Goal: Information Seeking & Learning: Learn about a topic

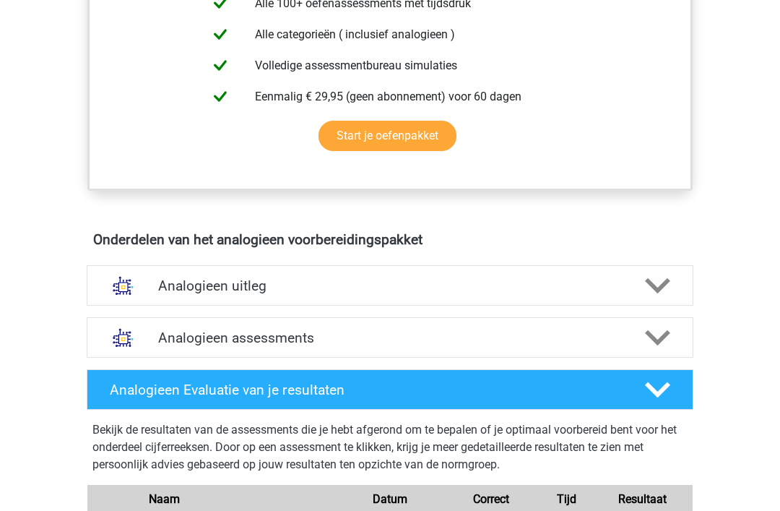
scroll to position [617, 0]
click at [656, 336] on icon at bounding box center [657, 337] width 25 height 25
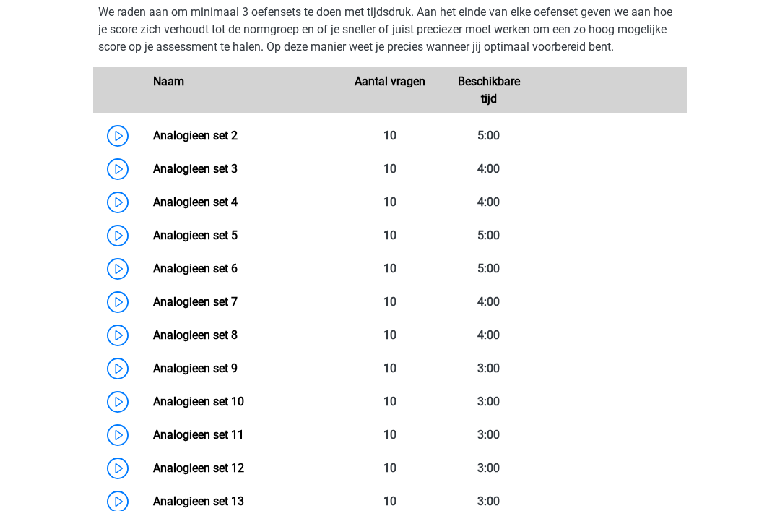
scroll to position [981, 0]
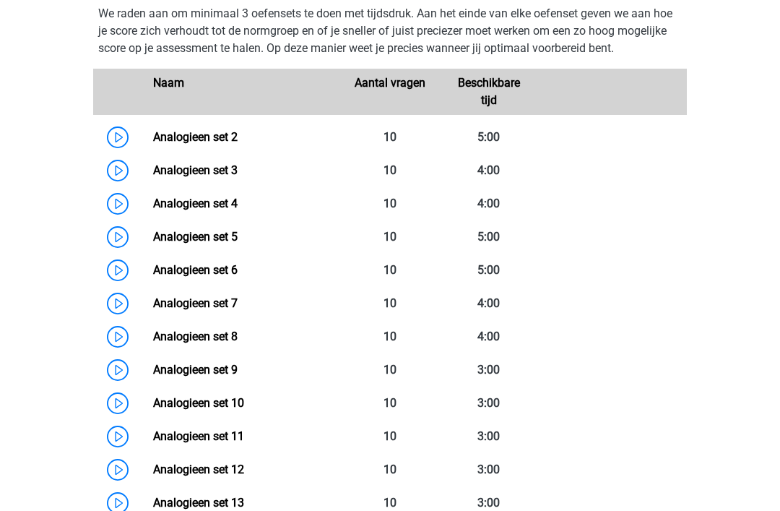
click at [212, 142] on link "Analogieen set 2" at bounding box center [195, 137] width 85 height 14
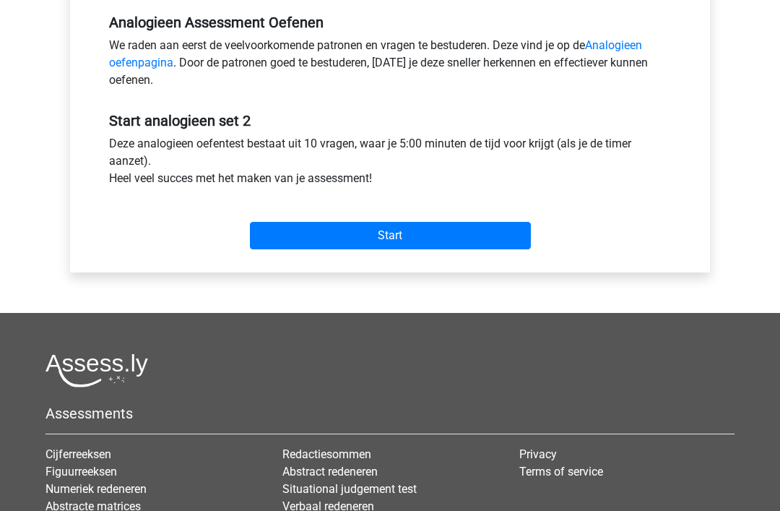
scroll to position [447, 0]
click at [384, 239] on input "Start" at bounding box center [390, 235] width 281 height 27
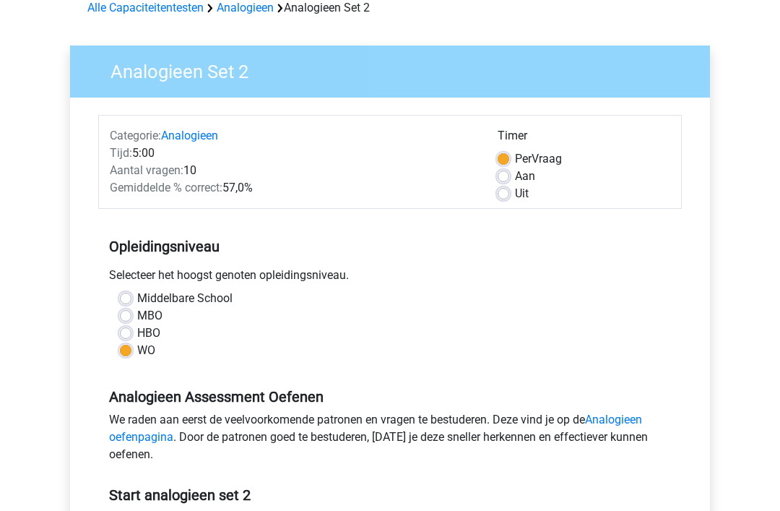
scroll to position [0, 0]
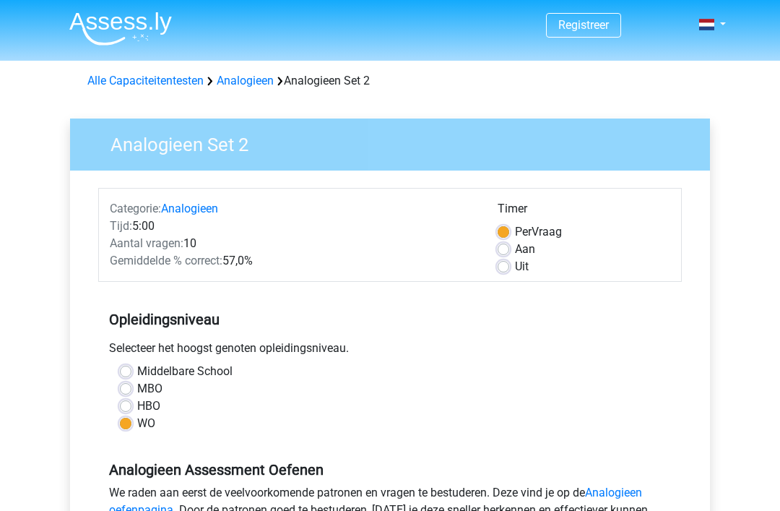
click at [247, 81] on link "Analogieen" at bounding box center [245, 81] width 57 height 14
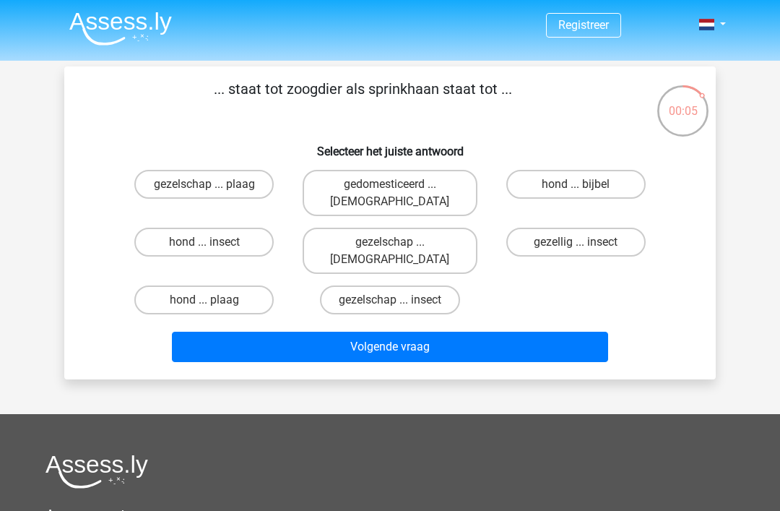
click at [419, 285] on label "gezelschap ... insect" at bounding box center [390, 299] width 140 height 29
click at [400, 300] on input "gezelschap ... insect" at bounding box center [394, 304] width 9 height 9
radio input "true"
click at [431, 332] on button "Volgende vraag" at bounding box center [390, 347] width 437 height 30
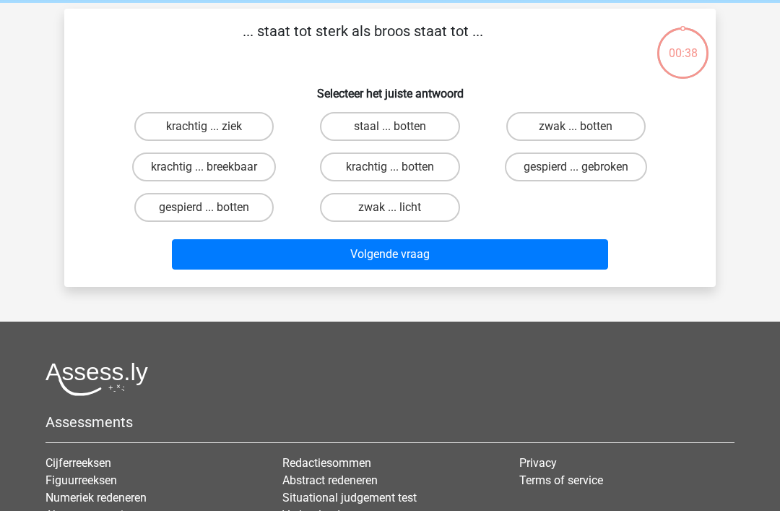
scroll to position [66, 0]
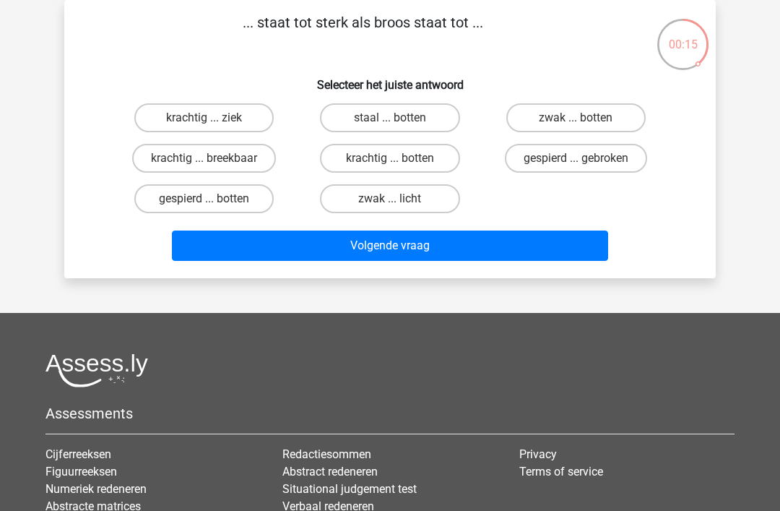
click at [404, 121] on label "staal ... botten" at bounding box center [389, 117] width 139 height 29
click at [400, 121] on input "staal ... botten" at bounding box center [394, 122] width 9 height 9
radio input "true"
click at [424, 248] on button "Volgende vraag" at bounding box center [390, 245] width 437 height 30
click at [400, 202] on input "neen ... kajak" at bounding box center [394, 203] width 9 height 9
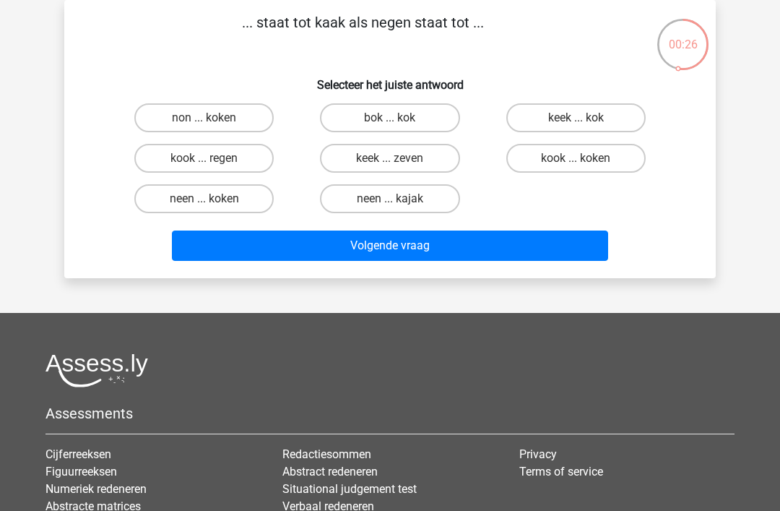
radio input "true"
click at [405, 241] on button "Volgende vraag" at bounding box center [390, 245] width 437 height 30
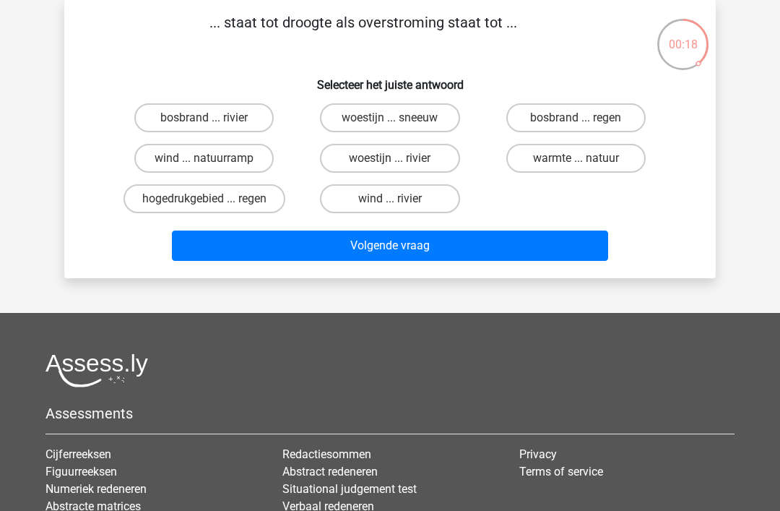
click at [583, 115] on label "bosbrand ... regen" at bounding box center [575, 117] width 139 height 29
click at [583, 118] on input "bosbrand ... regen" at bounding box center [580, 122] width 9 height 9
radio input "true"
click at [389, 249] on button "Volgende vraag" at bounding box center [390, 245] width 437 height 30
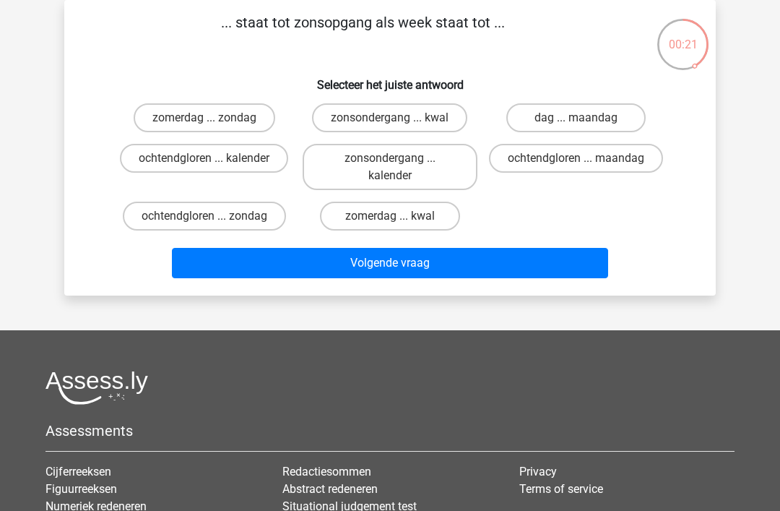
click at [579, 168] on input "ochtendgloren ... maandag" at bounding box center [580, 162] width 9 height 9
radio input "true"
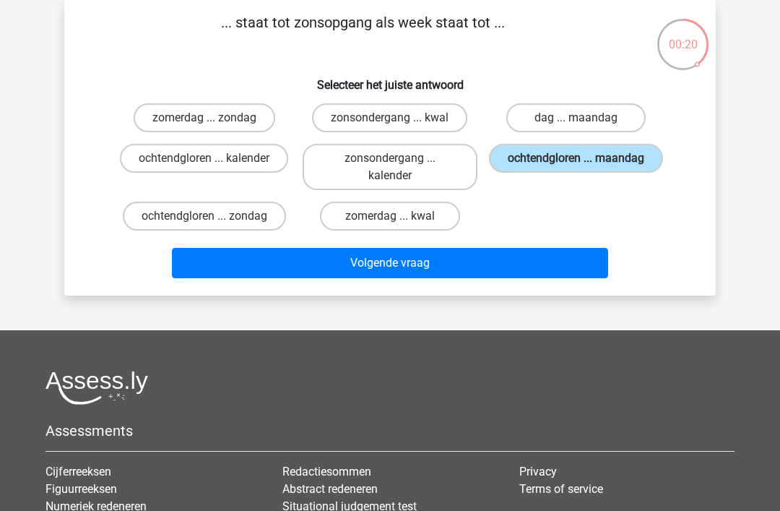
click at [397, 264] on button "Volgende vraag" at bounding box center [390, 263] width 437 height 30
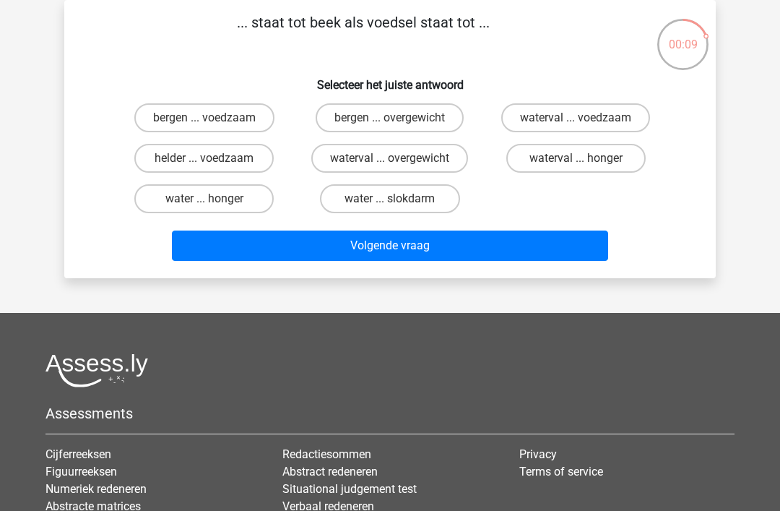
click at [389, 199] on label "water ... slokdarm" at bounding box center [389, 198] width 139 height 29
click at [390, 199] on input "water ... slokdarm" at bounding box center [394, 203] width 9 height 9
radio input "true"
click at [402, 243] on button "Volgende vraag" at bounding box center [390, 245] width 437 height 30
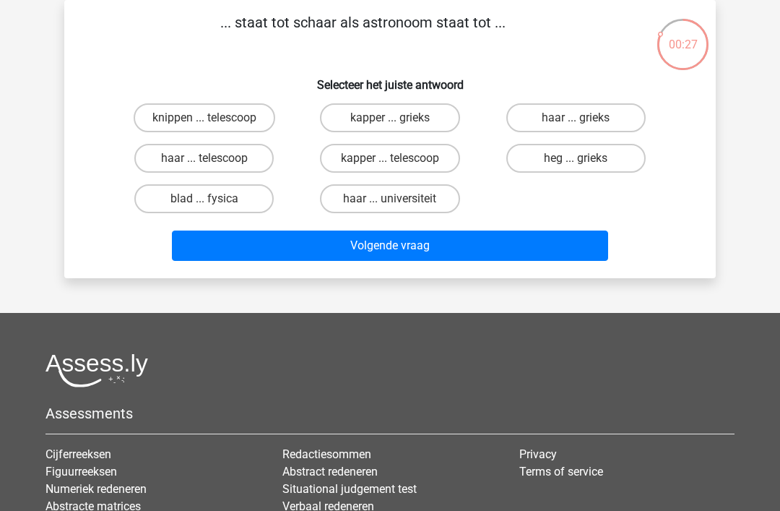
click at [392, 163] on input "kapper ... telescoop" at bounding box center [394, 162] width 9 height 9
radio input "true"
click at [399, 249] on button "Volgende vraag" at bounding box center [390, 245] width 437 height 30
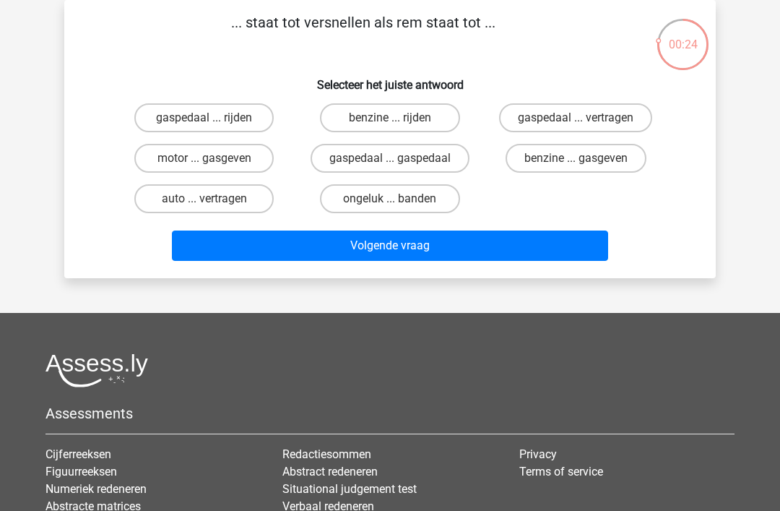
click at [577, 118] on label "gaspedaal ... vertragen" at bounding box center [575, 117] width 153 height 29
click at [577, 118] on input "gaspedaal ... vertragen" at bounding box center [580, 122] width 9 height 9
radio input "true"
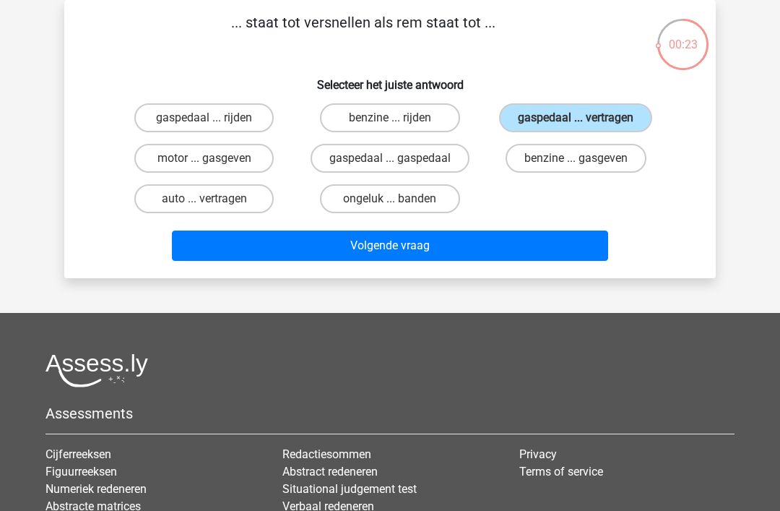
click at [393, 242] on button "Volgende vraag" at bounding box center [390, 245] width 437 height 30
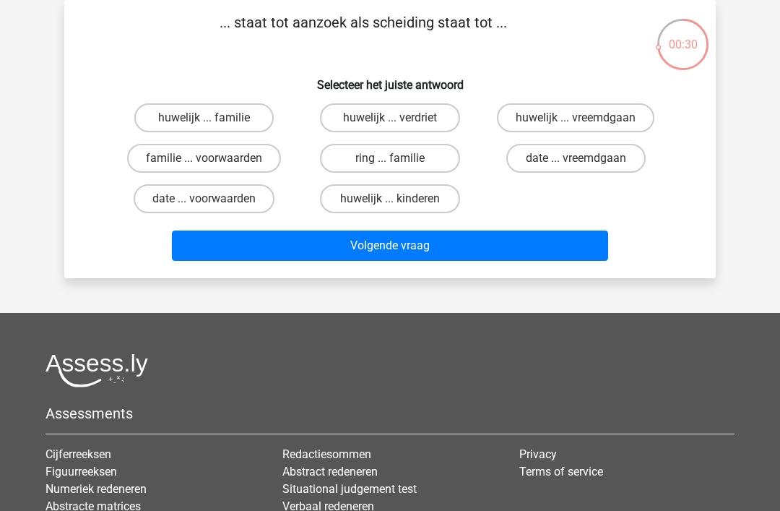
click at [597, 120] on label "huwelijk ... vreemdgaan" at bounding box center [576, 117] width 158 height 29
click at [585, 120] on input "huwelijk ... vreemdgaan" at bounding box center [580, 122] width 9 height 9
radio input "true"
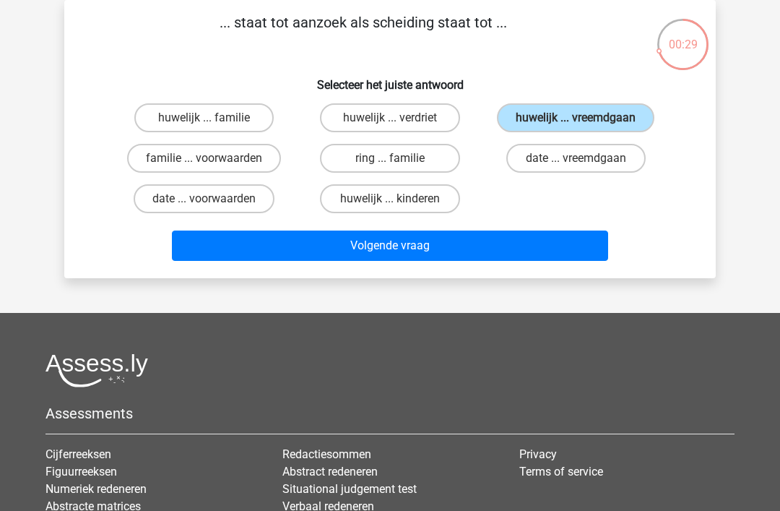
click at [405, 246] on button "Volgende vraag" at bounding box center [390, 245] width 437 height 30
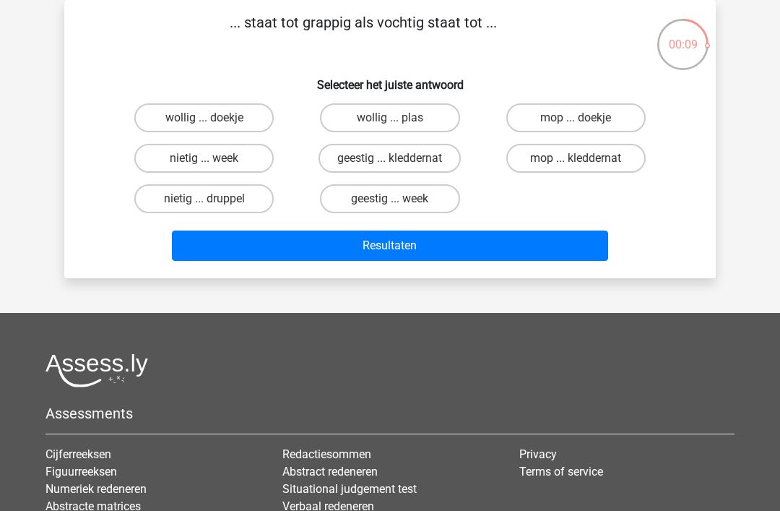
click at [402, 160] on label "geestig ... kleddernat" at bounding box center [390, 158] width 142 height 29
click at [400, 160] on input "geestig ... kleddernat" at bounding box center [394, 162] width 9 height 9
radio input "true"
click at [403, 258] on button "Resultaten" at bounding box center [390, 245] width 437 height 30
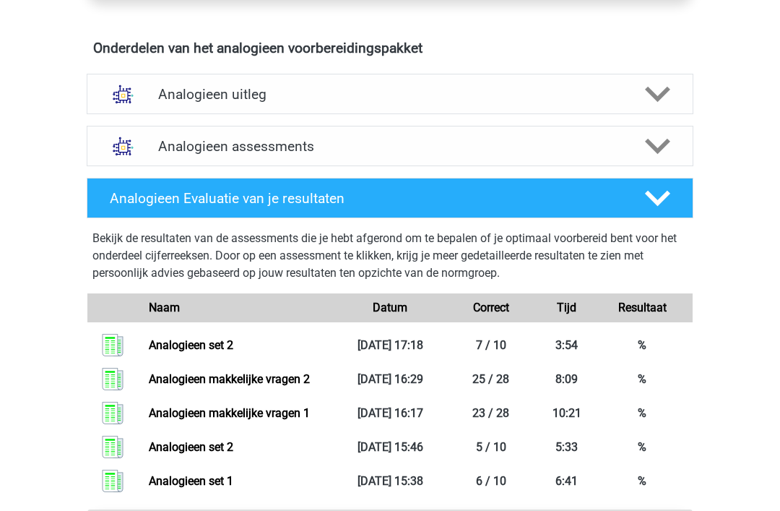
scroll to position [813, 0]
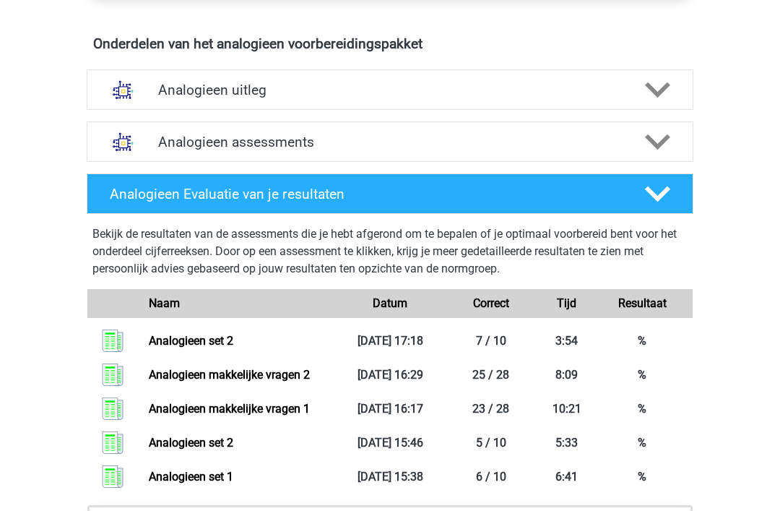
click at [149, 342] on link "Analogieen set 2" at bounding box center [191, 341] width 85 height 14
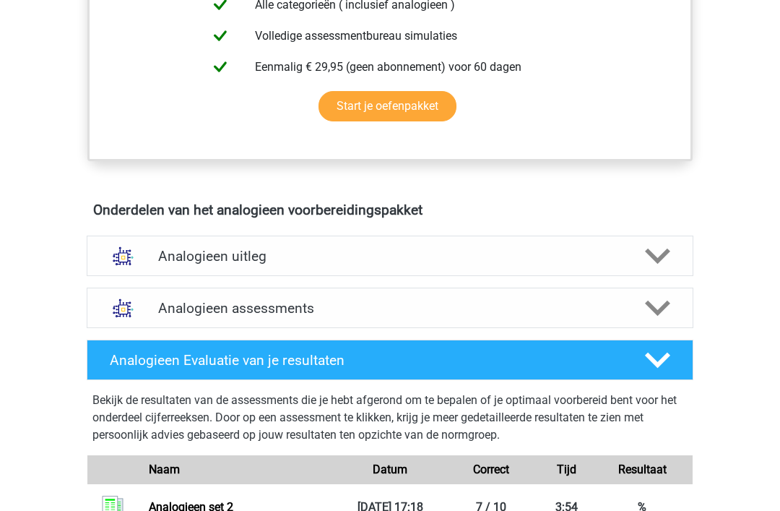
scroll to position [644, 0]
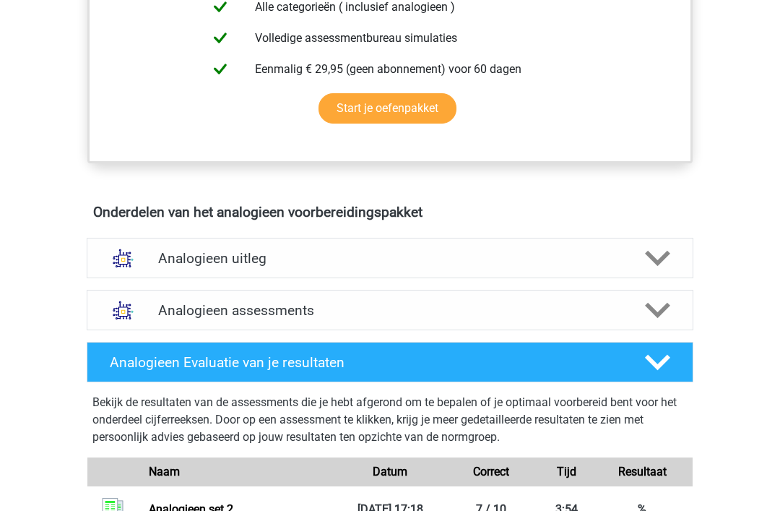
click at [658, 256] on icon at bounding box center [657, 258] width 25 height 25
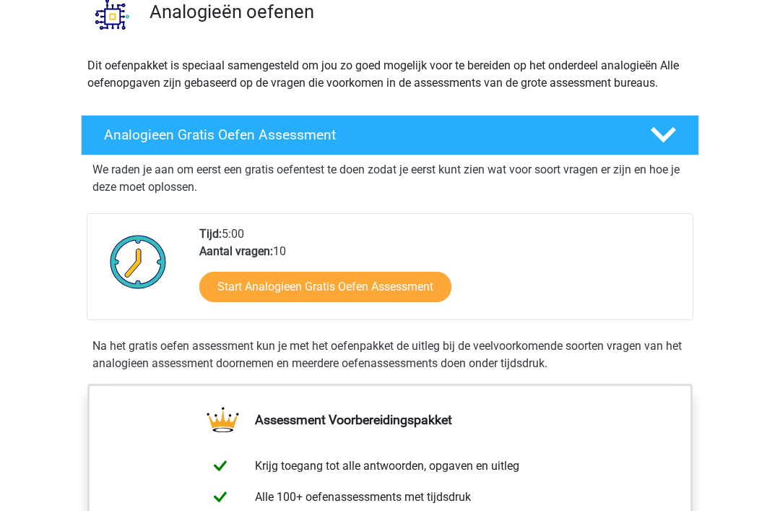
scroll to position [0, 0]
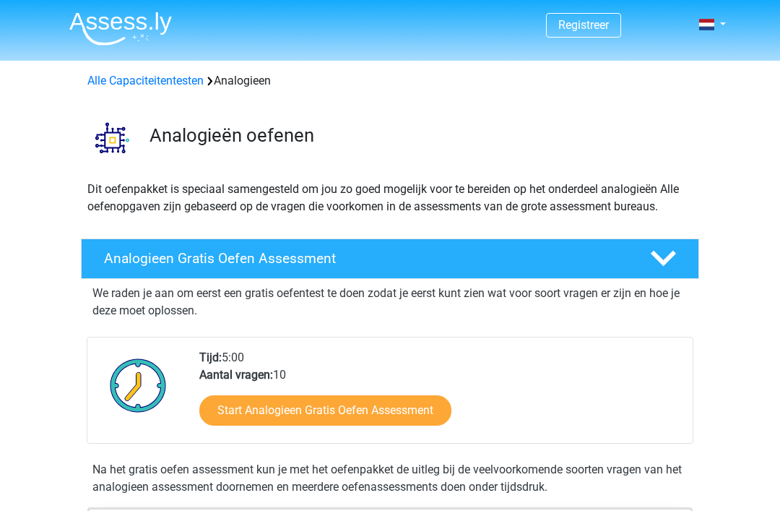
click at [163, 84] on link "Alle Capaciteitentesten" at bounding box center [145, 81] width 116 height 14
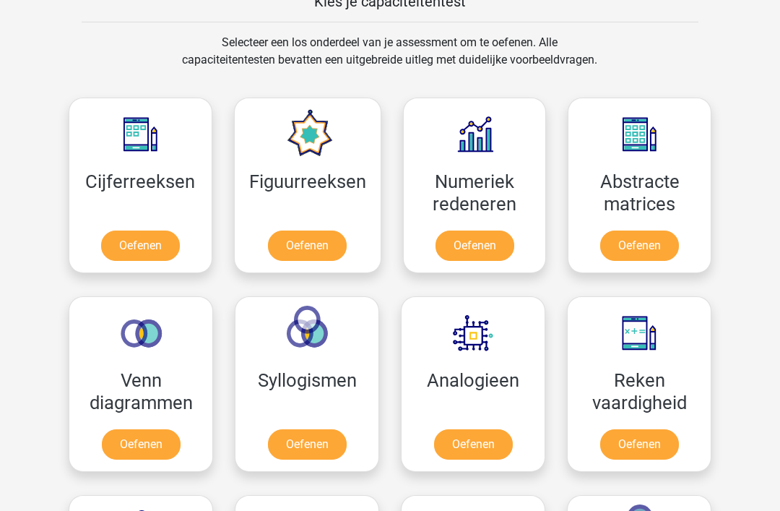
scroll to position [579, 0]
click at [156, 231] on link "Oefenen" at bounding box center [140, 246] width 79 height 30
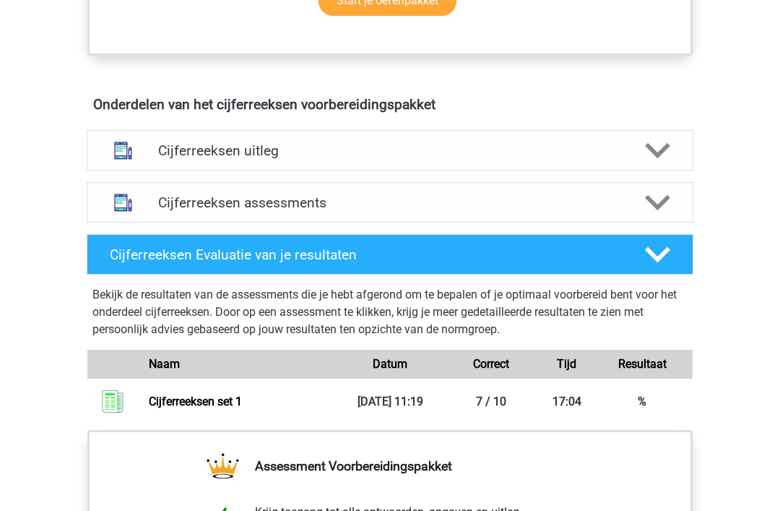
click at [658, 211] on polygon at bounding box center [657, 203] width 25 height 16
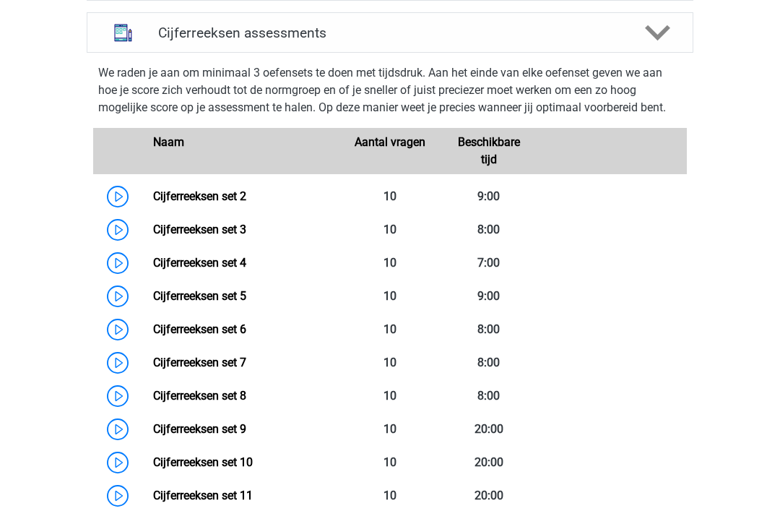
scroll to position [954, 0]
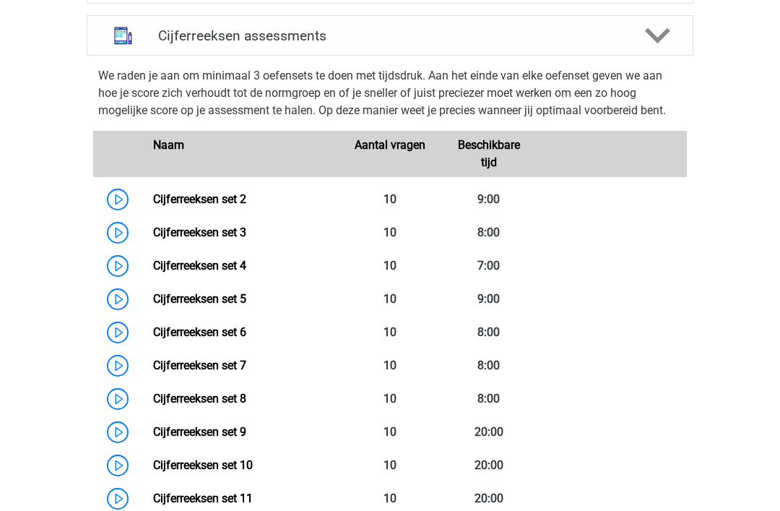
click at [153, 206] on link "Cijferreeksen set 2" at bounding box center [199, 199] width 93 height 14
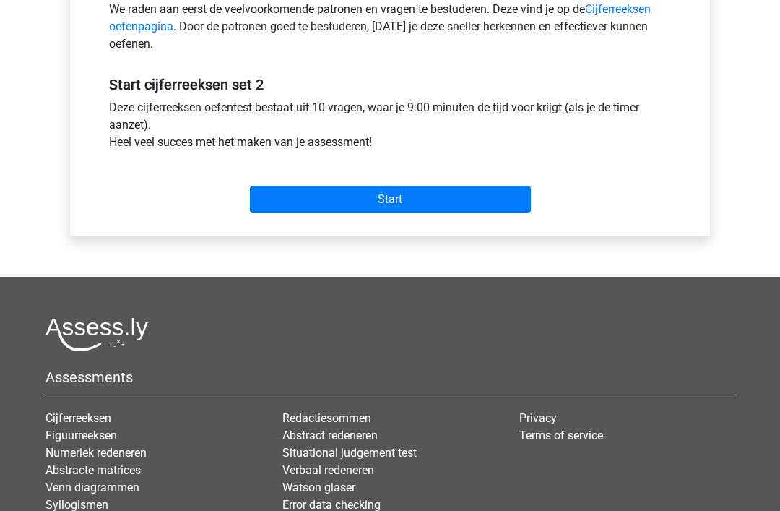
scroll to position [484, 0]
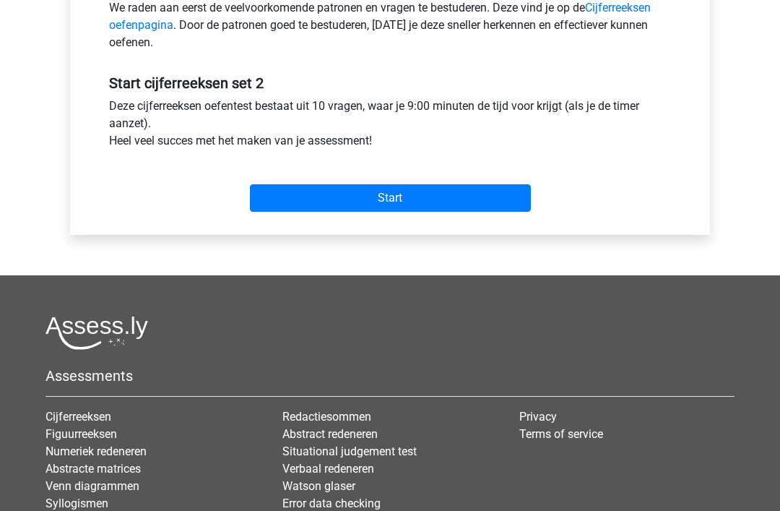
click at [389, 204] on input "Start" at bounding box center [390, 198] width 281 height 27
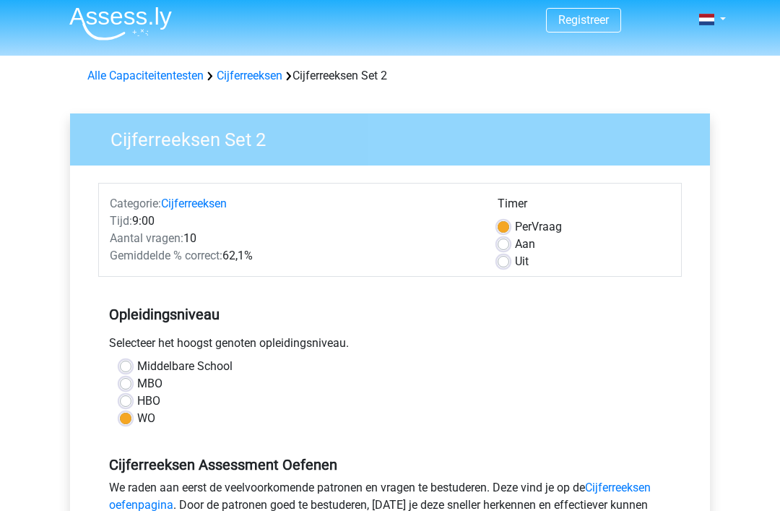
scroll to position [0, 0]
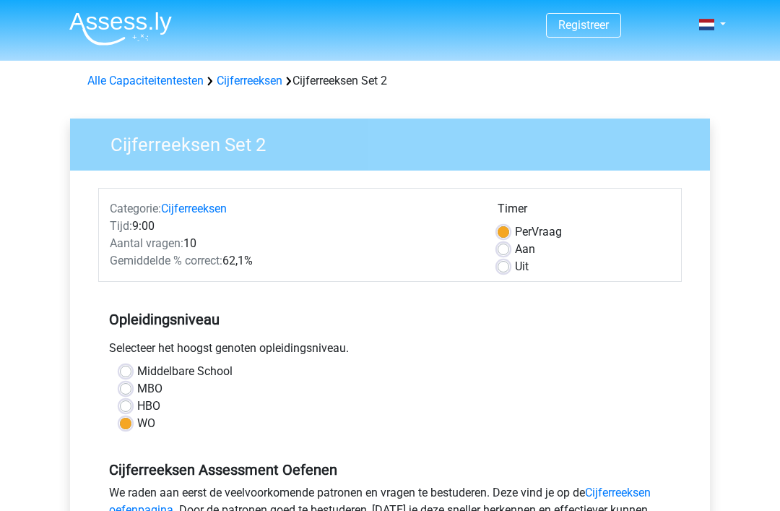
click at [259, 82] on link "Cijferreeksen" at bounding box center [250, 81] width 66 height 14
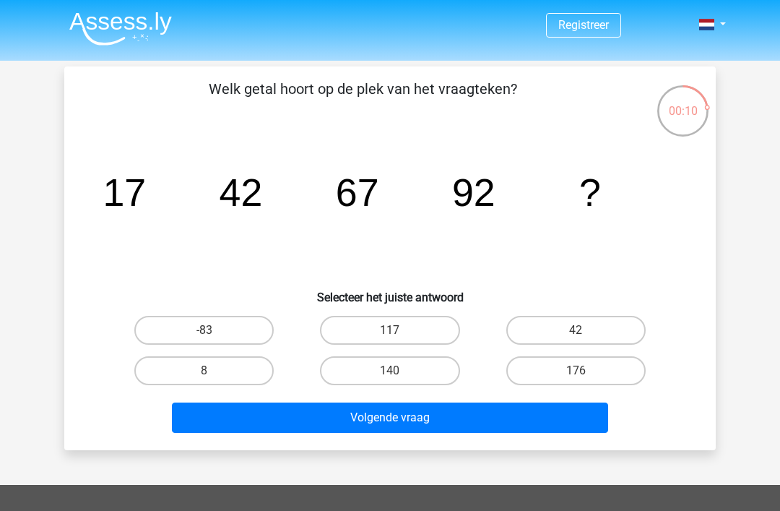
click at [392, 329] on label "117" at bounding box center [389, 330] width 139 height 29
click at [392, 330] on input "117" at bounding box center [394, 334] width 9 height 9
radio input "true"
click at [392, 419] on button "Volgende vraag" at bounding box center [390, 417] width 437 height 30
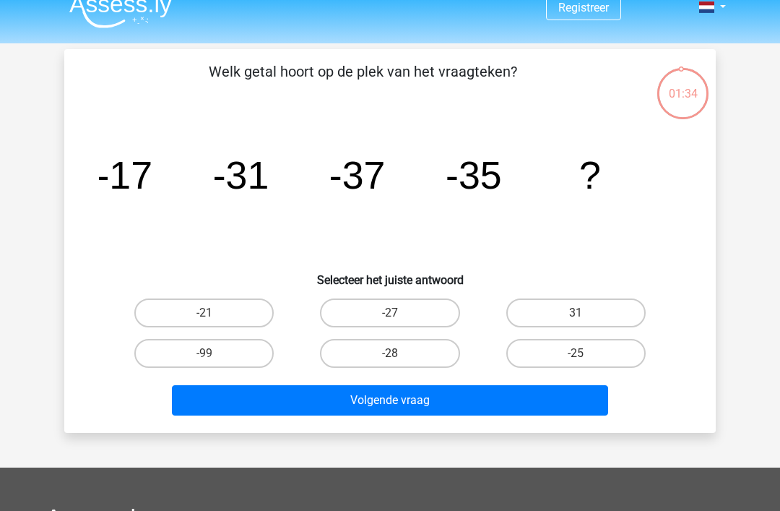
scroll to position [17, 0]
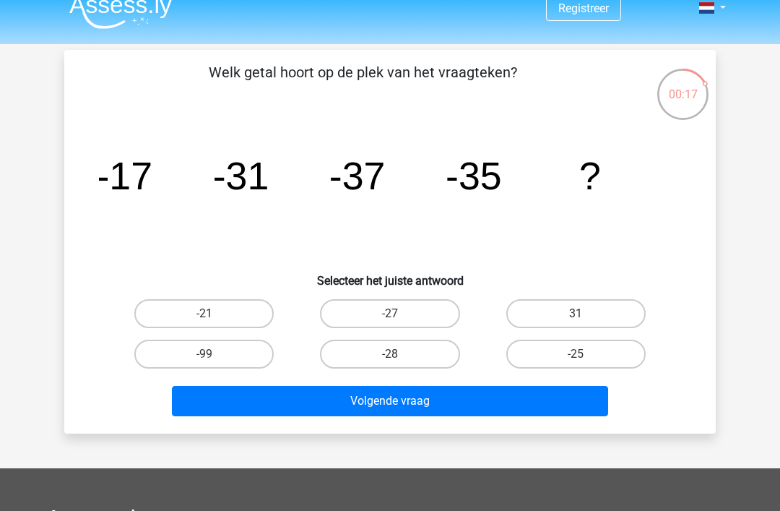
click at [396, 353] on label "-28" at bounding box center [389, 354] width 139 height 29
click at [396, 354] on input "-28" at bounding box center [394, 358] width 9 height 9
radio input "true"
click at [403, 402] on button "Volgende vraag" at bounding box center [390, 401] width 437 height 30
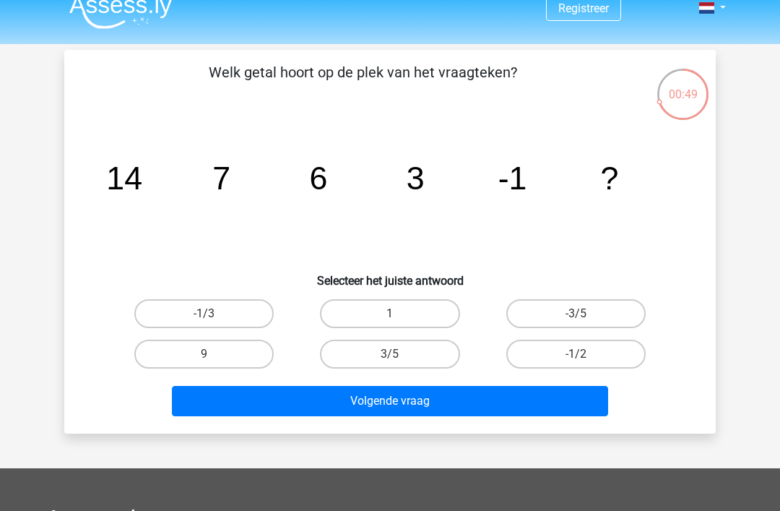
click at [525, 167] on tspan "-1" at bounding box center [513, 178] width 29 height 36
click at [566, 349] on label "-1/2" at bounding box center [575, 354] width 139 height 29
click at [576, 354] on input "-1/2" at bounding box center [580, 358] width 9 height 9
radio input "true"
click at [428, 388] on button "Volgende vraag" at bounding box center [390, 401] width 437 height 30
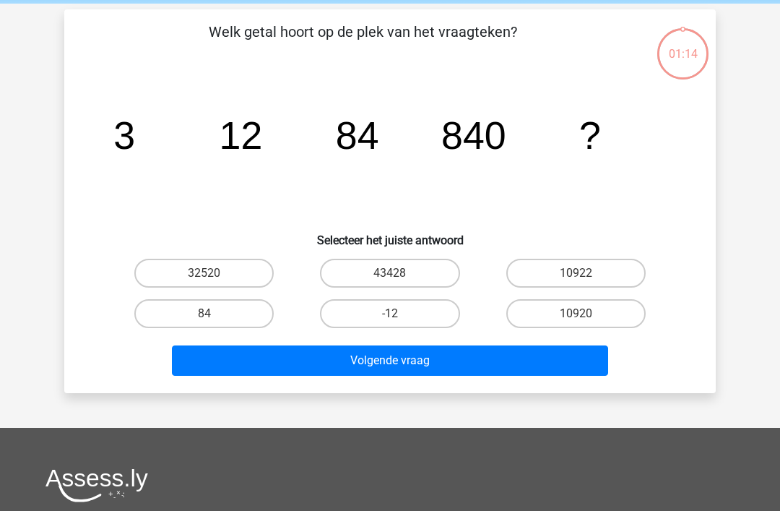
scroll to position [66, 0]
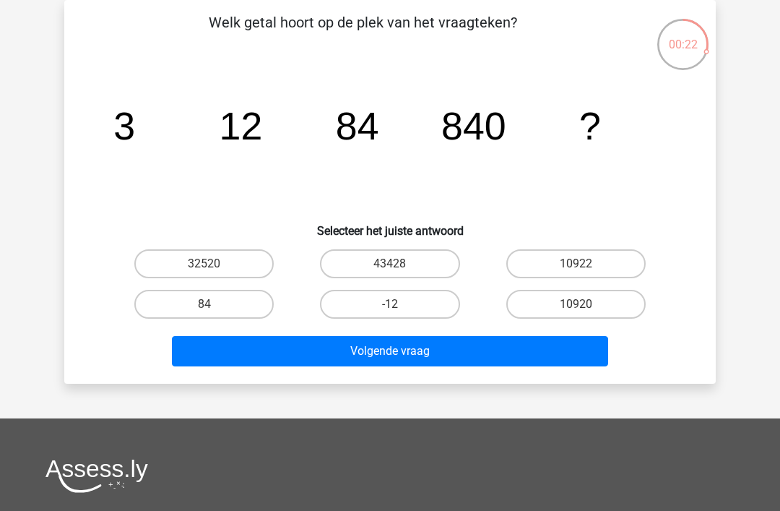
click at [579, 303] on label "10920" at bounding box center [575, 304] width 139 height 29
click at [579, 304] on input "10920" at bounding box center [580, 308] width 9 height 9
radio input "true"
click at [406, 353] on button "Volgende vraag" at bounding box center [390, 351] width 437 height 30
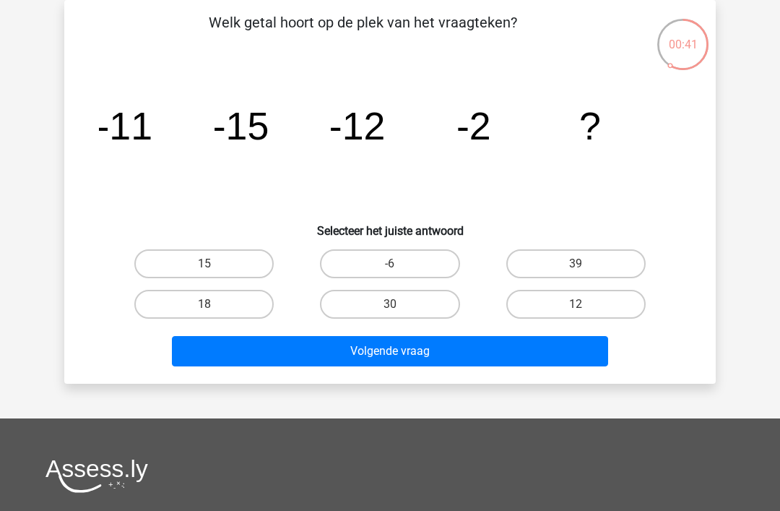
click at [182, 192] on icon "image/svg+xml -11 -15 -12 -2 ?" at bounding box center [390, 139] width 582 height 146
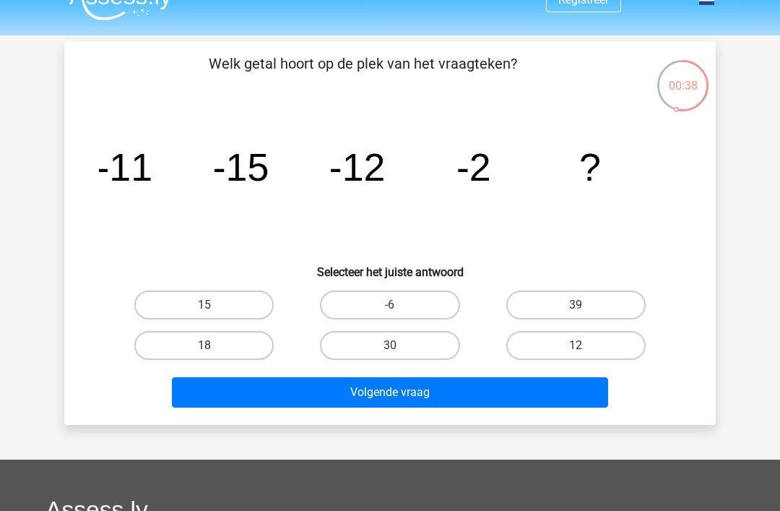
scroll to position [10, 0]
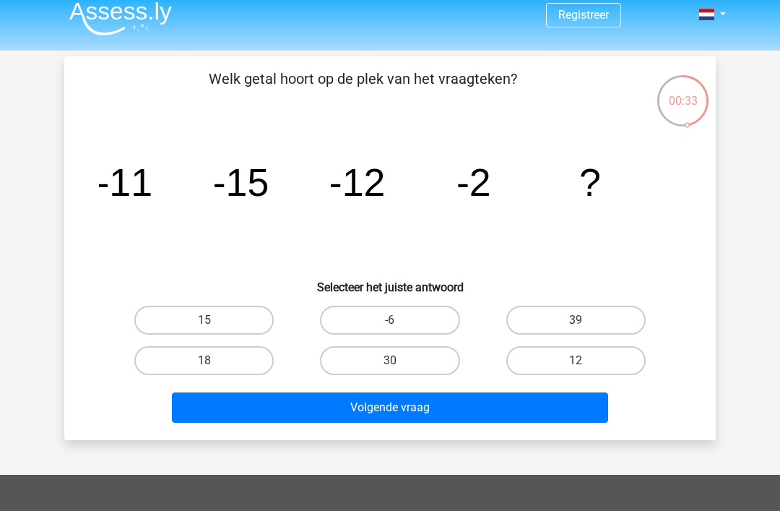
click at [488, 212] on icon "image/svg+xml -11 -15 -12 -2 ?" at bounding box center [390, 196] width 582 height 146
click at [584, 355] on label "12" at bounding box center [575, 360] width 139 height 29
click at [584, 361] on input "12" at bounding box center [580, 365] width 9 height 9
radio input "true"
click at [384, 405] on button "Volgende vraag" at bounding box center [390, 407] width 437 height 30
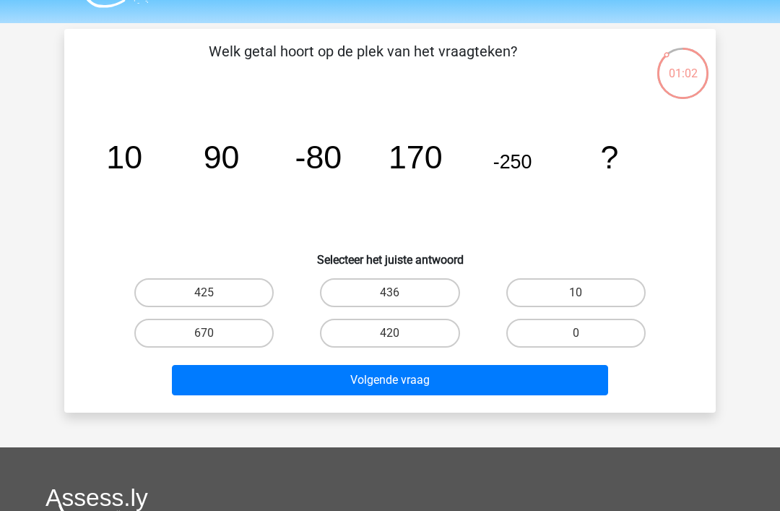
scroll to position [43, 0]
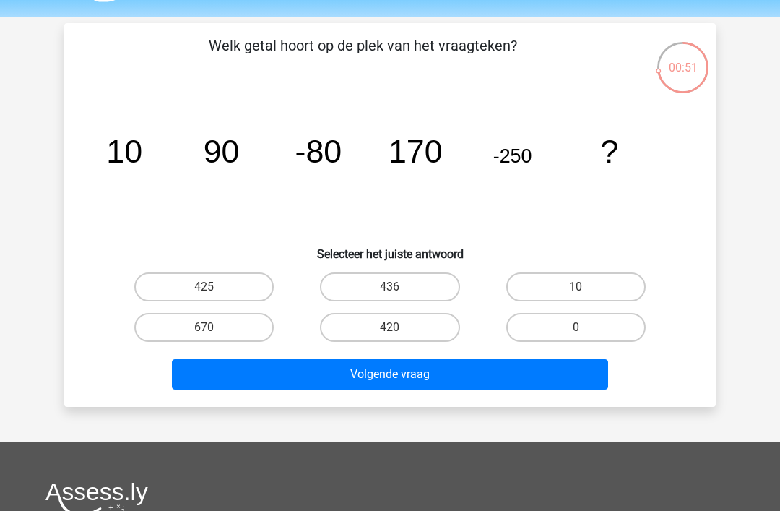
click at [332, 163] on tspan "-80" at bounding box center [318, 151] width 47 height 36
click at [394, 326] on label "420" at bounding box center [389, 327] width 139 height 29
click at [394, 327] on input "420" at bounding box center [394, 331] width 9 height 9
radio input "true"
click at [393, 371] on button "Volgende vraag" at bounding box center [390, 374] width 437 height 30
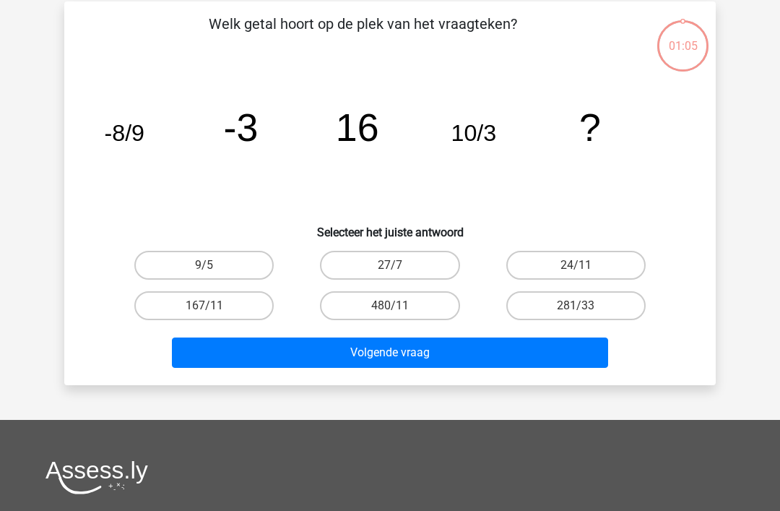
scroll to position [66, 0]
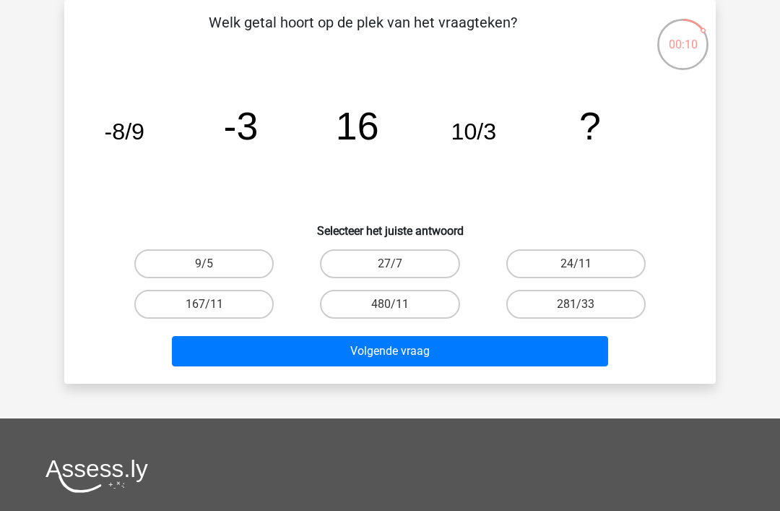
click at [569, 308] on label "281/33" at bounding box center [575, 304] width 139 height 29
click at [576, 308] on input "281/33" at bounding box center [580, 308] width 9 height 9
radio input "true"
click at [400, 355] on button "Volgende vraag" at bounding box center [390, 351] width 437 height 30
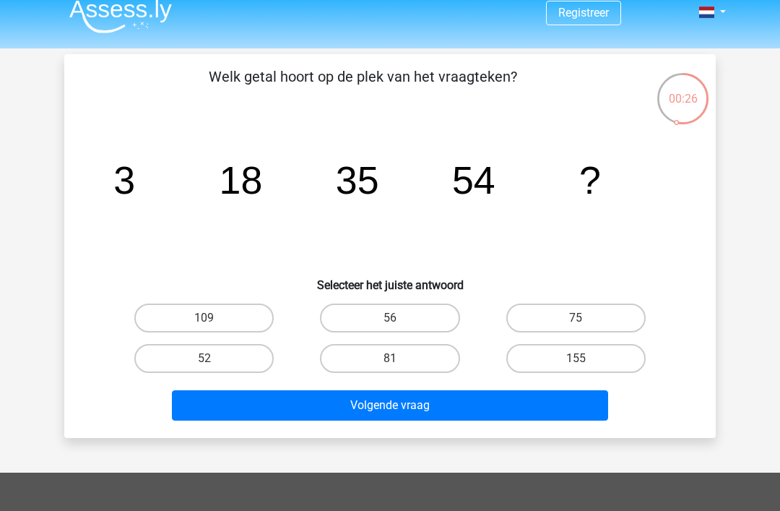
scroll to position [22, 0]
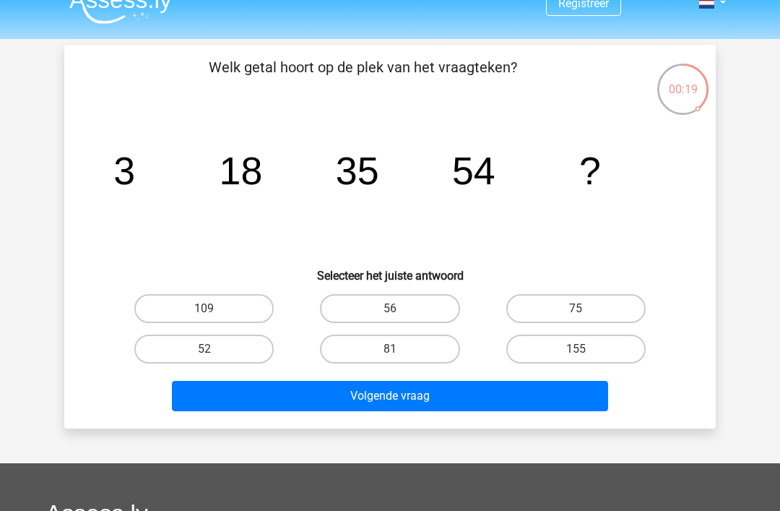
click at [574, 307] on label "75" at bounding box center [575, 308] width 139 height 29
click at [576, 308] on input "75" at bounding box center [580, 312] width 9 height 9
radio input "true"
click at [404, 400] on button "Volgende vraag" at bounding box center [390, 396] width 437 height 30
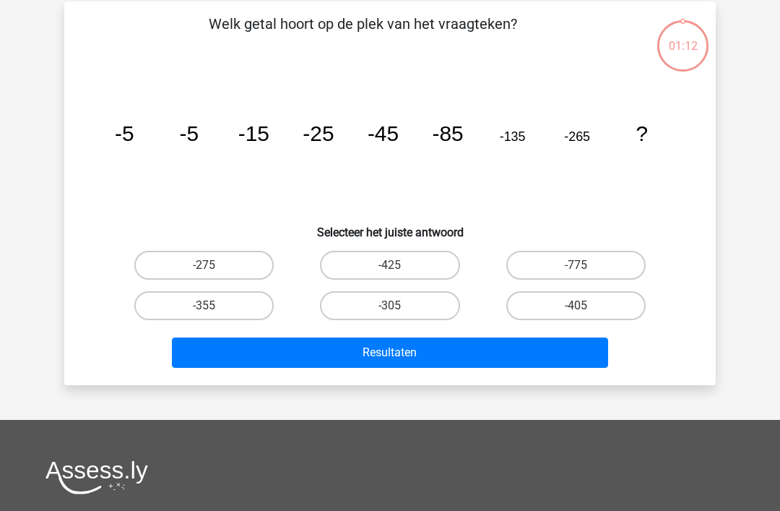
scroll to position [66, 0]
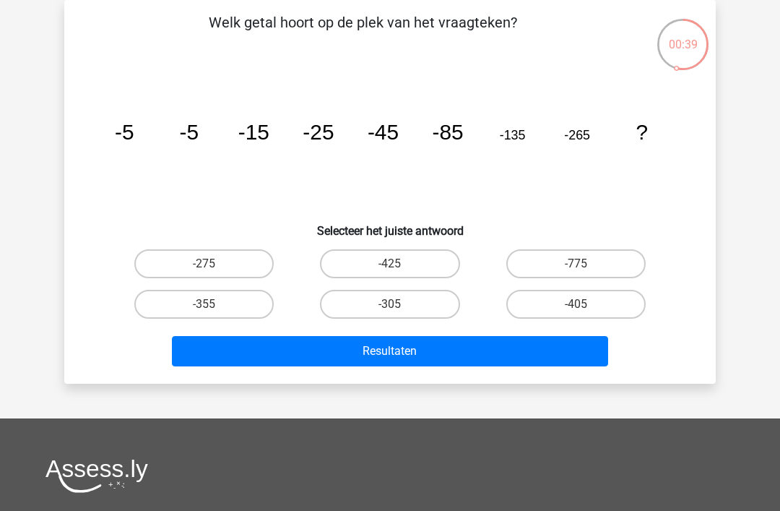
click at [578, 309] on input "-405" at bounding box center [580, 308] width 9 height 9
radio input "true"
click at [410, 355] on button "Resultaten" at bounding box center [390, 351] width 437 height 30
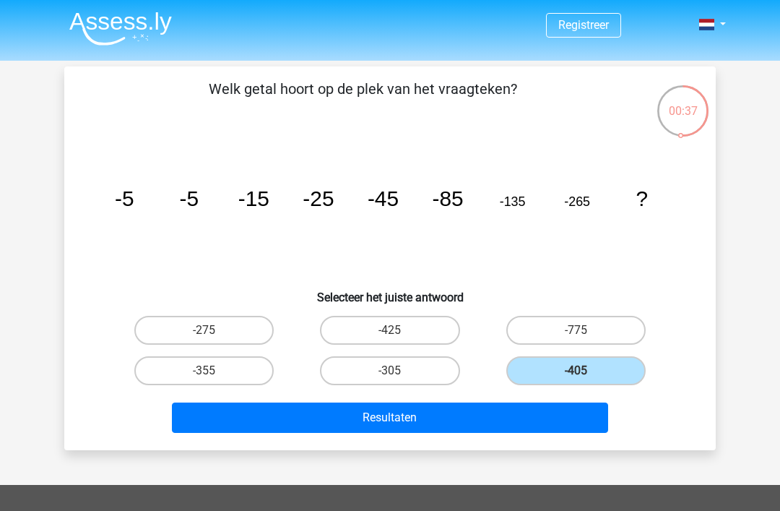
scroll to position [113, 0]
